Goal: Task Accomplishment & Management: Manage account settings

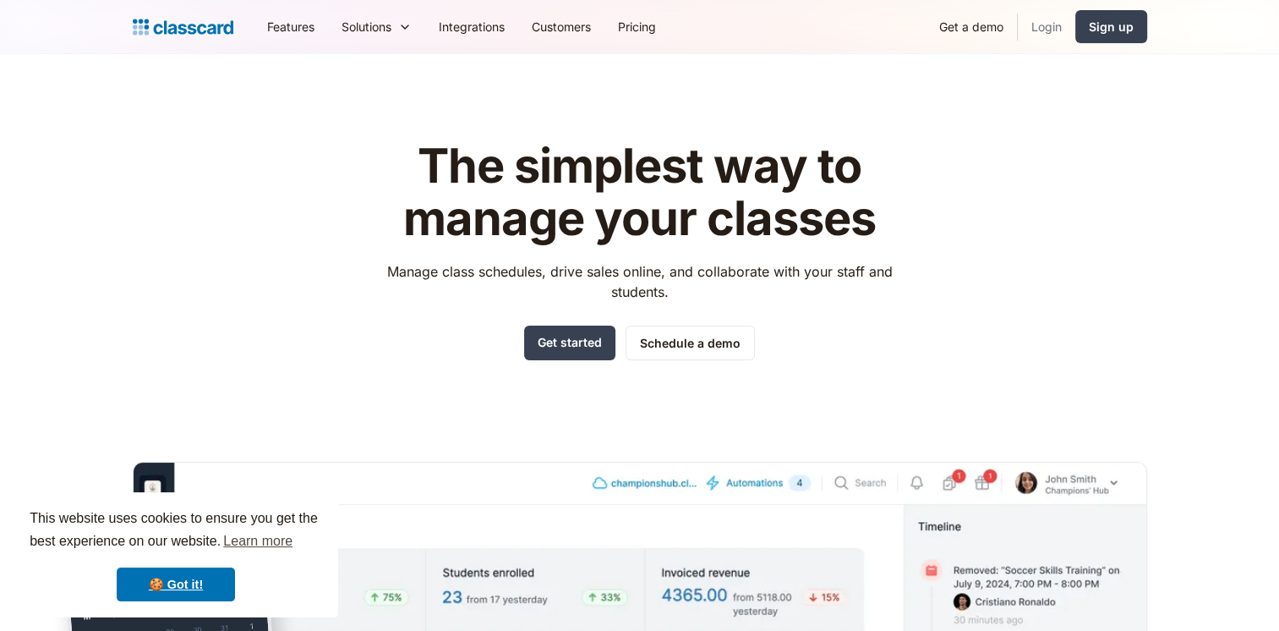
click at [1043, 29] on link "Login" at bounding box center [1046, 27] width 57 height 38
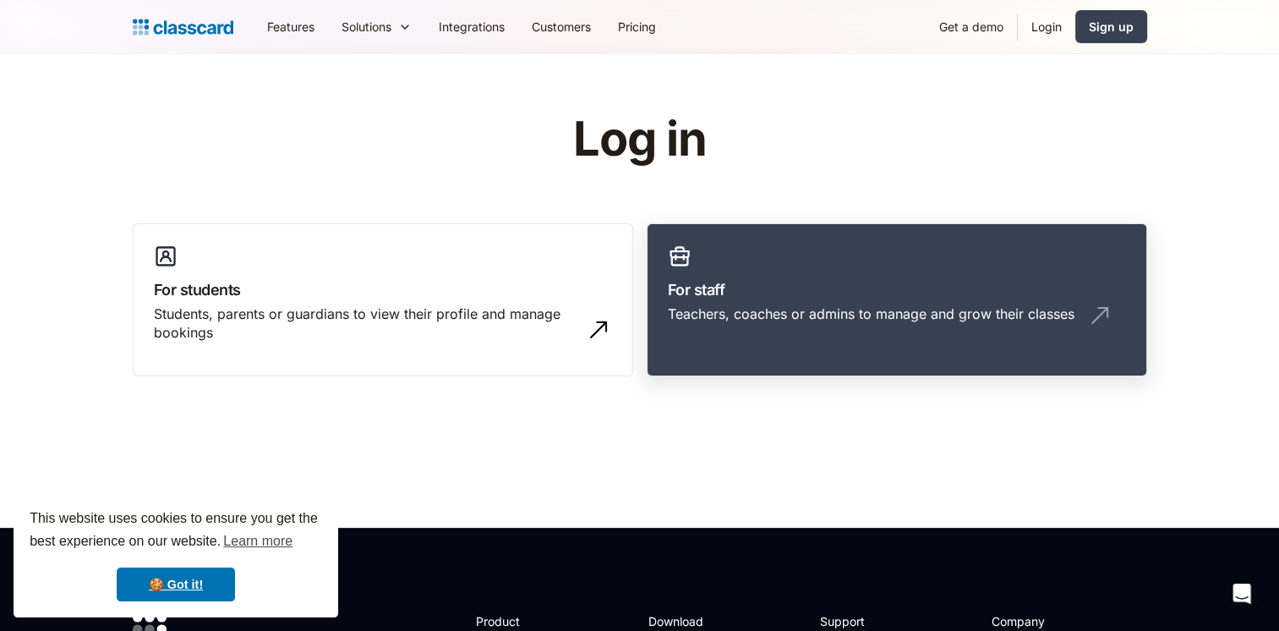
click at [873, 314] on div "Teachers, coaches or admins to manage and grow their classes" at bounding box center [871, 313] width 407 height 19
